Goal: Task Accomplishment & Management: Manage account settings

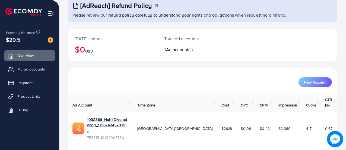
scroll to position [37, 0]
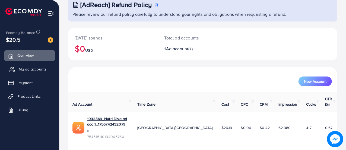
click at [38, 71] on span "My ad accounts" at bounding box center [33, 68] width 28 height 5
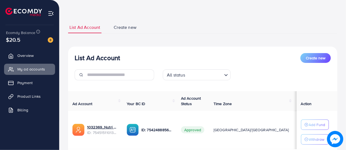
scroll to position [27, 0]
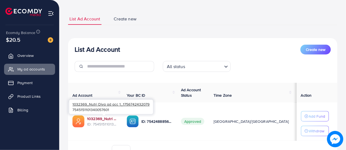
click at [102, 118] on link "1032369_Nutri Diva ad acc 1_1756742432079" at bounding box center [102, 118] width 31 height 5
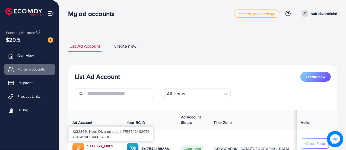
click at [104, 146] on link "1032369_Nutri Diva ad acc 1_1756742432079" at bounding box center [102, 145] width 31 height 5
